Goal: Task Accomplishment & Management: Use online tool/utility

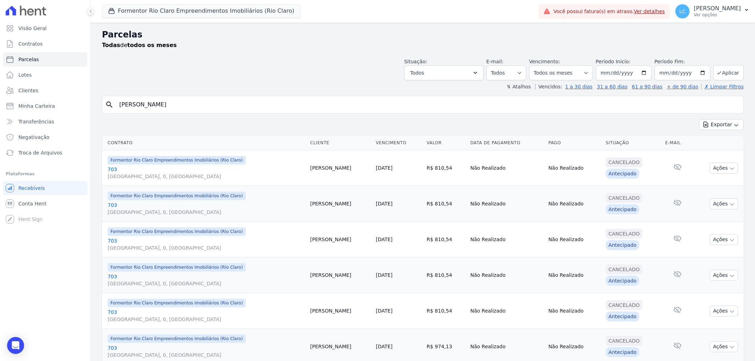
select select
click at [177, 9] on button "Formentor Rio Claro Empreendimentos Imobiliários (Rio Claro)" at bounding box center [201, 10] width 199 height 13
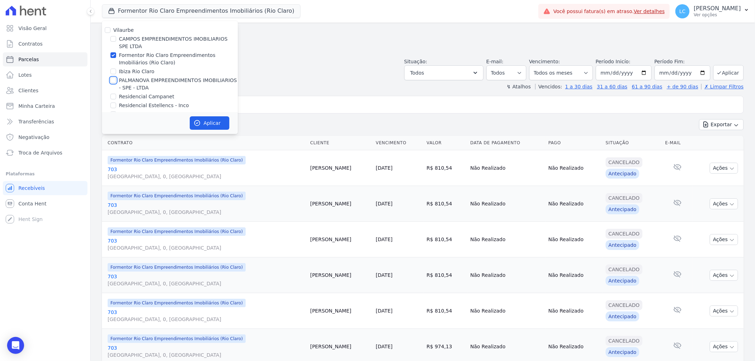
click at [112, 81] on input "PALMANOVA EMPREENDIMENTOS IMOBILIARIOS - SPE - LTDA" at bounding box center [113, 81] width 6 height 6
checkbox input "true"
click at [115, 55] on input "Formentor Rio Claro Empreendimentos Imobiliários (Rio Claro)" at bounding box center [113, 55] width 6 height 6
checkbox input "false"
click at [211, 116] on button "Aplicar" at bounding box center [210, 122] width 40 height 13
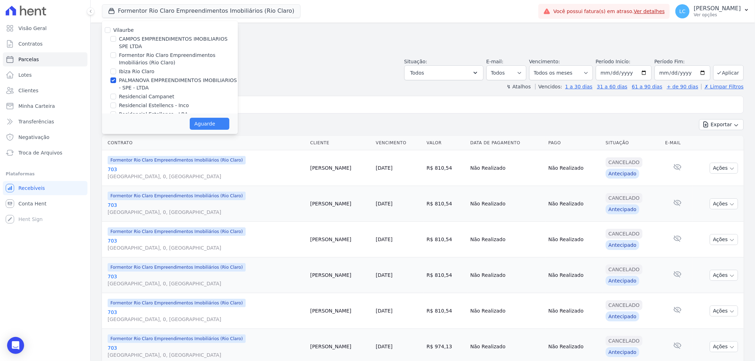
select select
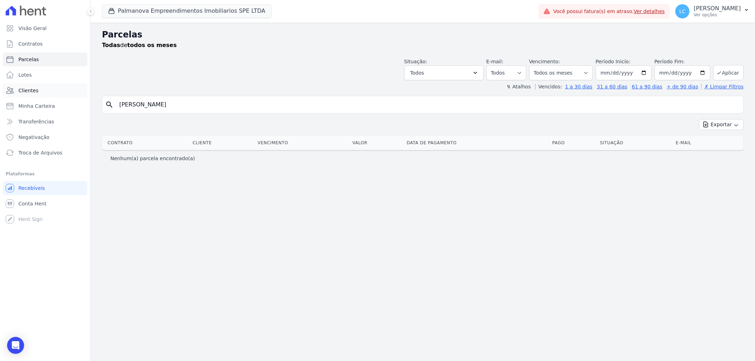
drag, startPoint x: 215, startPoint y: 110, endPoint x: 61, endPoint y: 93, distance: 155.3
click at [61, 93] on div "Visão Geral Contratos [GEOGRAPHIC_DATA] Lotes Clientes Minha Carteira Transferê…" at bounding box center [377, 180] width 755 height 361
paste input "[PERSON_NAME]"
type input "[PERSON_NAME]"
select select
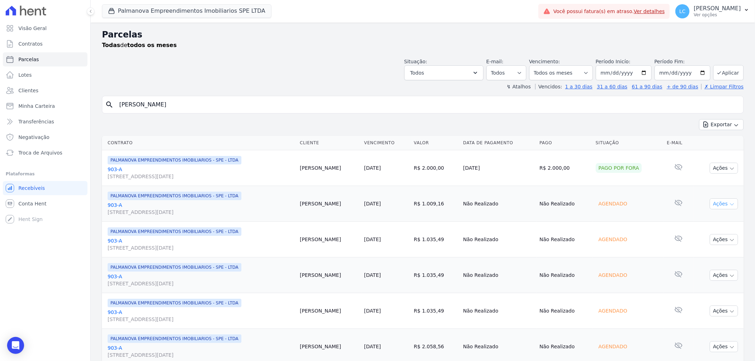
click at [717, 203] on button "Ações" at bounding box center [724, 204] width 28 height 11
